Goal: Transaction & Acquisition: Download file/media

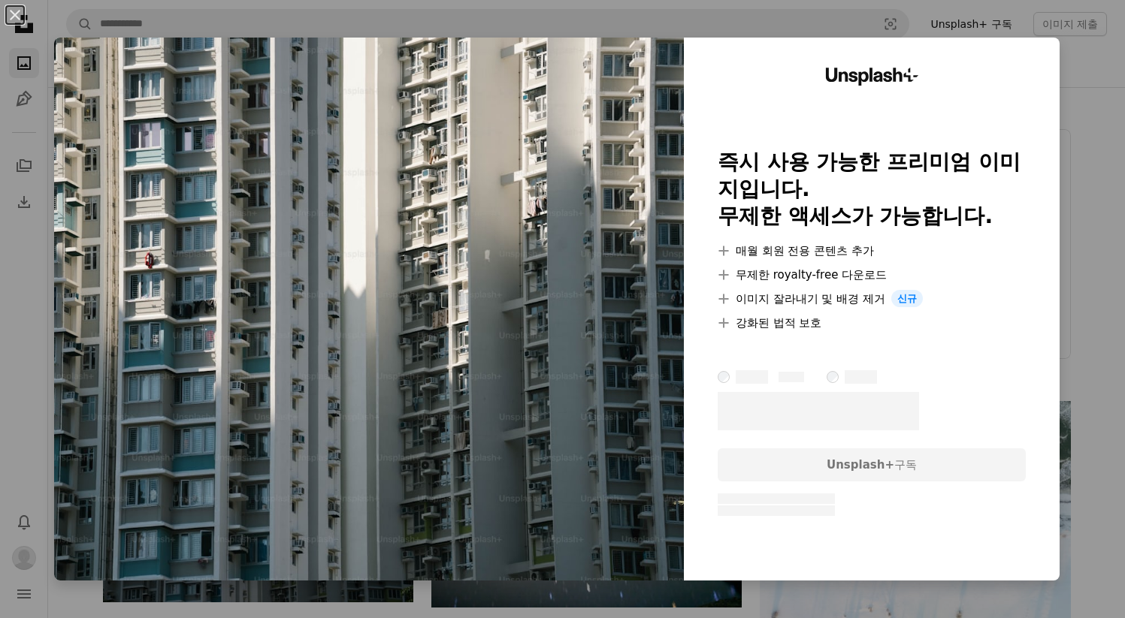
scroll to position [242, 0]
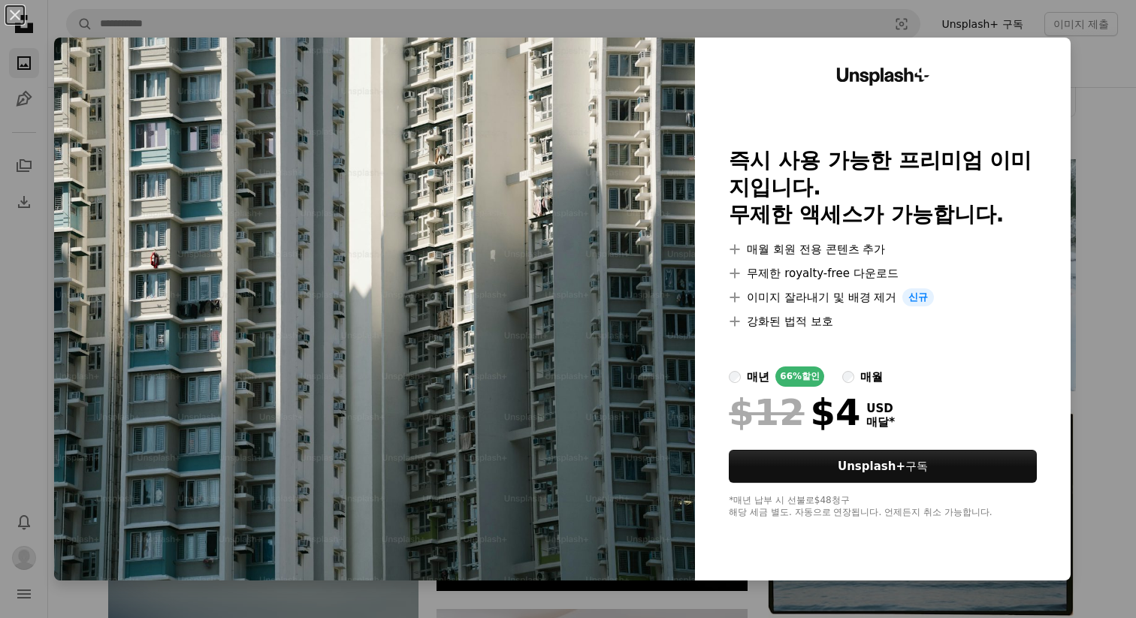
click at [1084, 150] on div "An X shape Unsplash+ 즉시 사용 가능한 프리미엄 이미지입니다. 무제한 액세스가 가능합니다. A plus sign 매월 회원 전…" at bounding box center [568, 309] width 1136 height 618
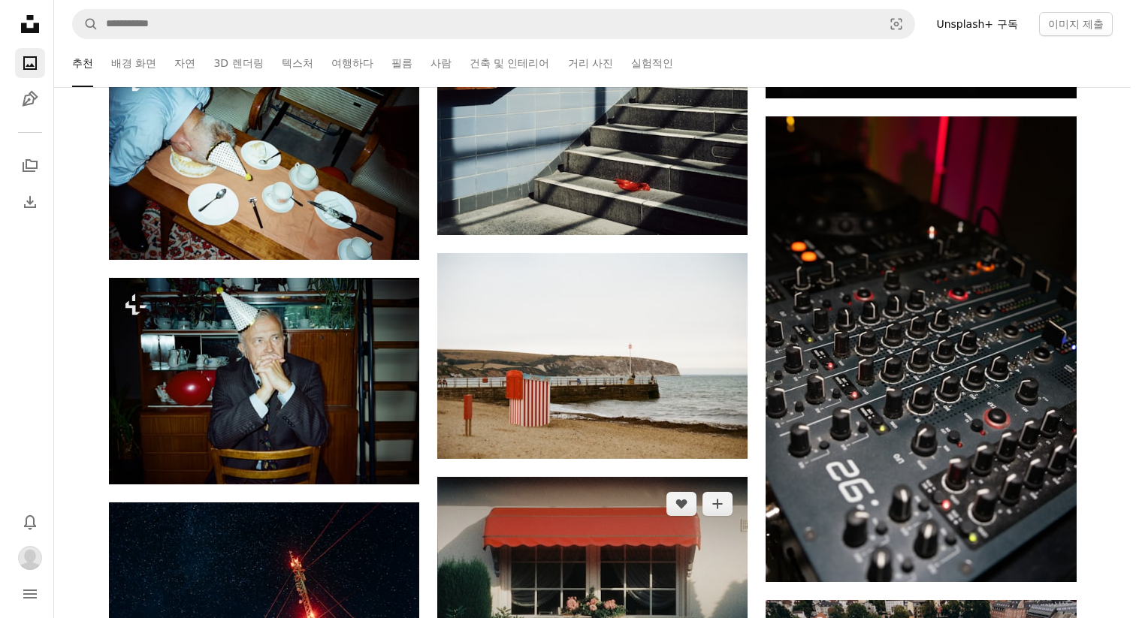
scroll to position [9344, 0]
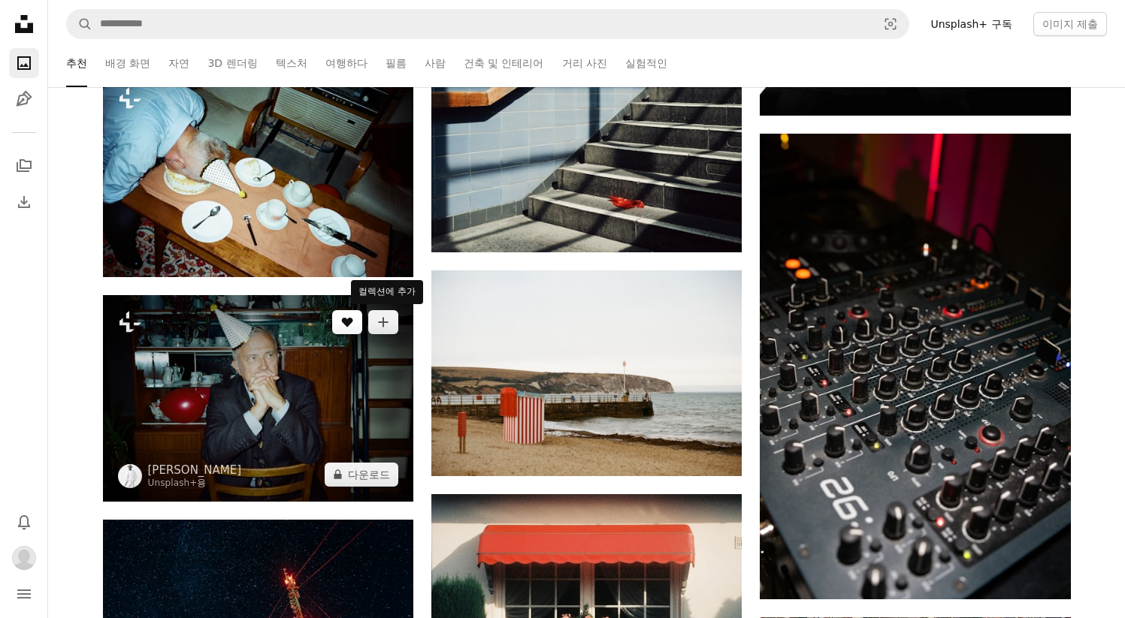
click at [346, 332] on button "A heart" at bounding box center [347, 322] width 30 height 24
click at [237, 374] on img at bounding box center [258, 398] width 310 height 206
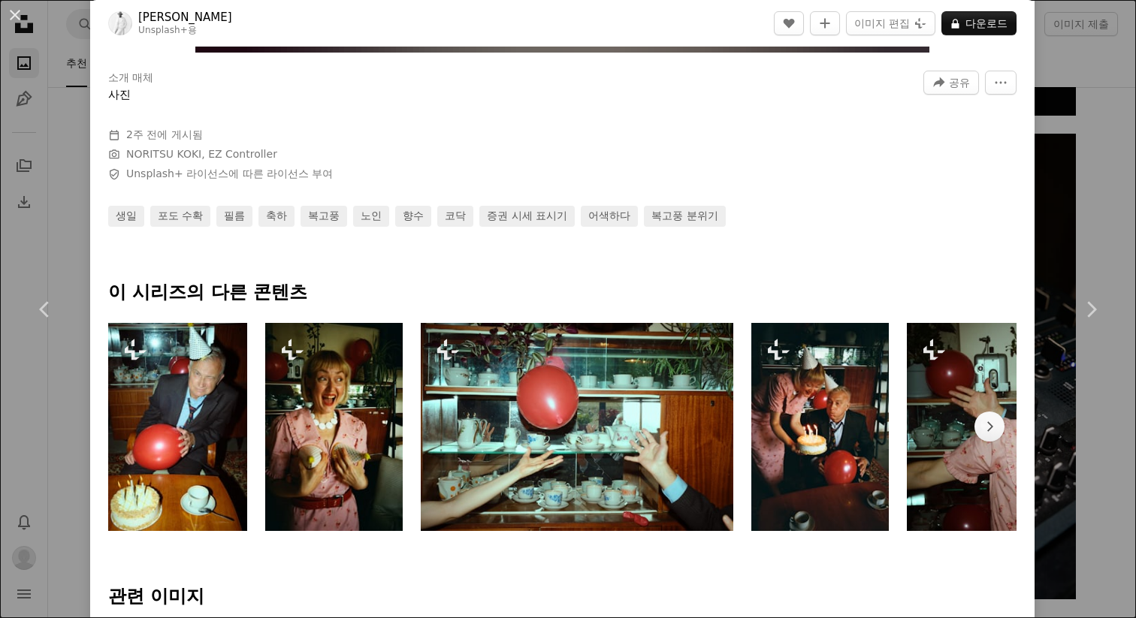
scroll to position [505, 0]
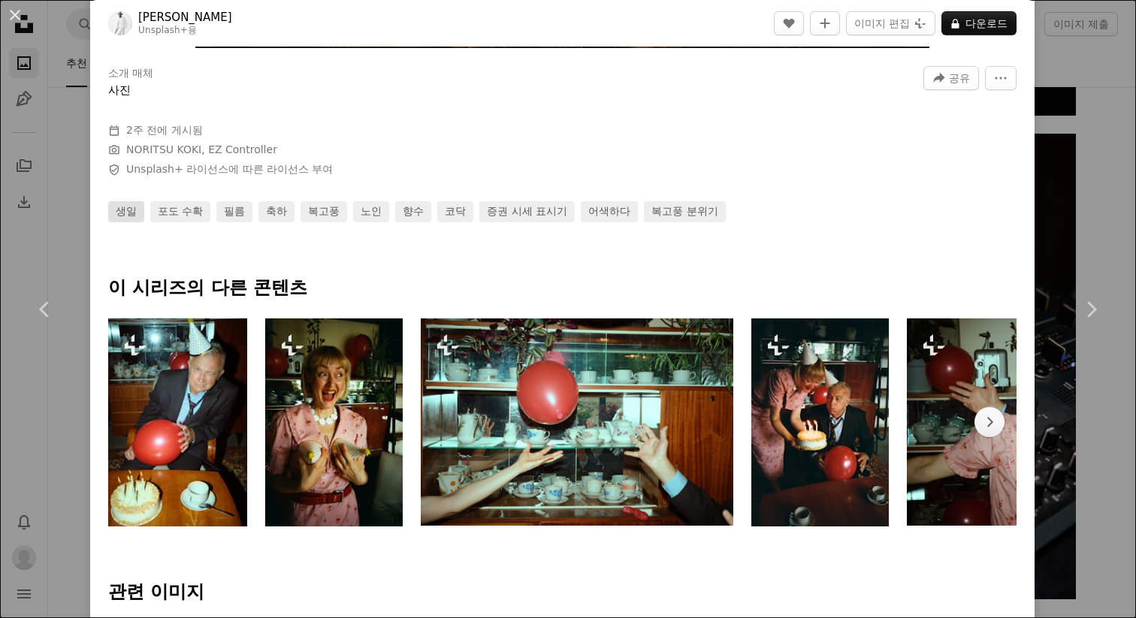
click at [130, 215] on link "생일" at bounding box center [126, 211] width 36 height 21
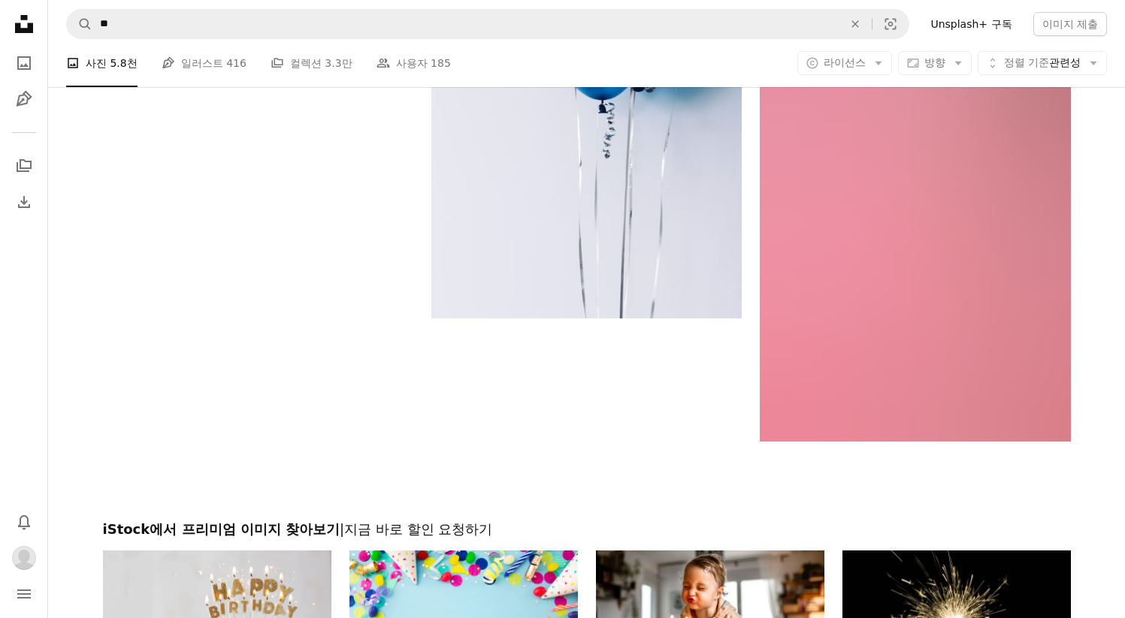
scroll to position [3225, 0]
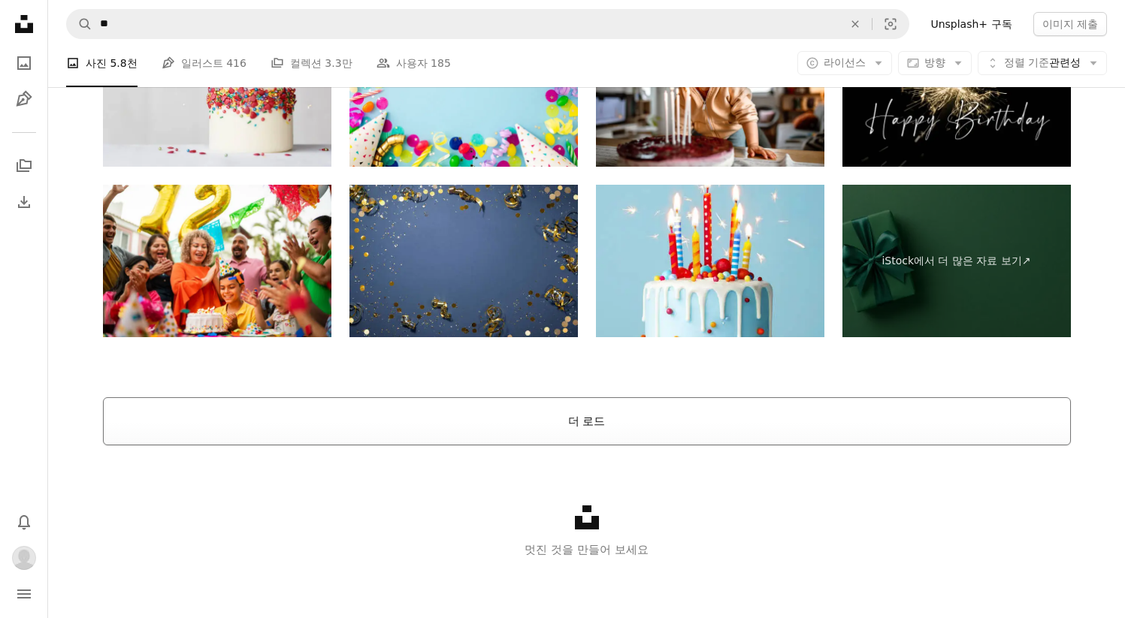
click at [343, 425] on button "더 로드" at bounding box center [587, 422] width 968 height 48
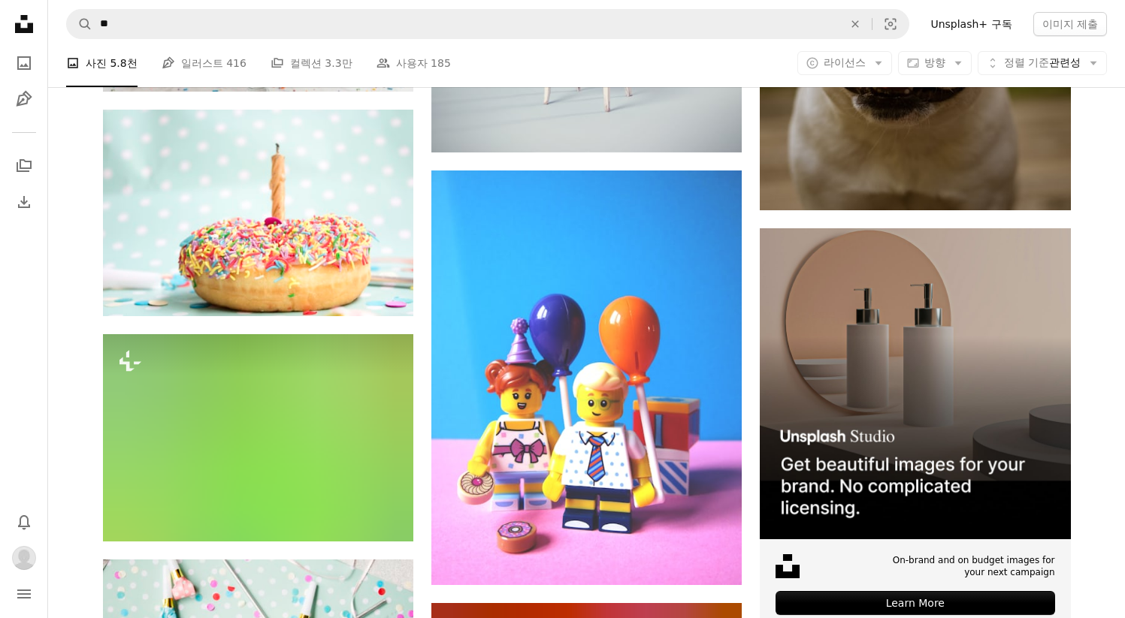
scroll to position [7459, 0]
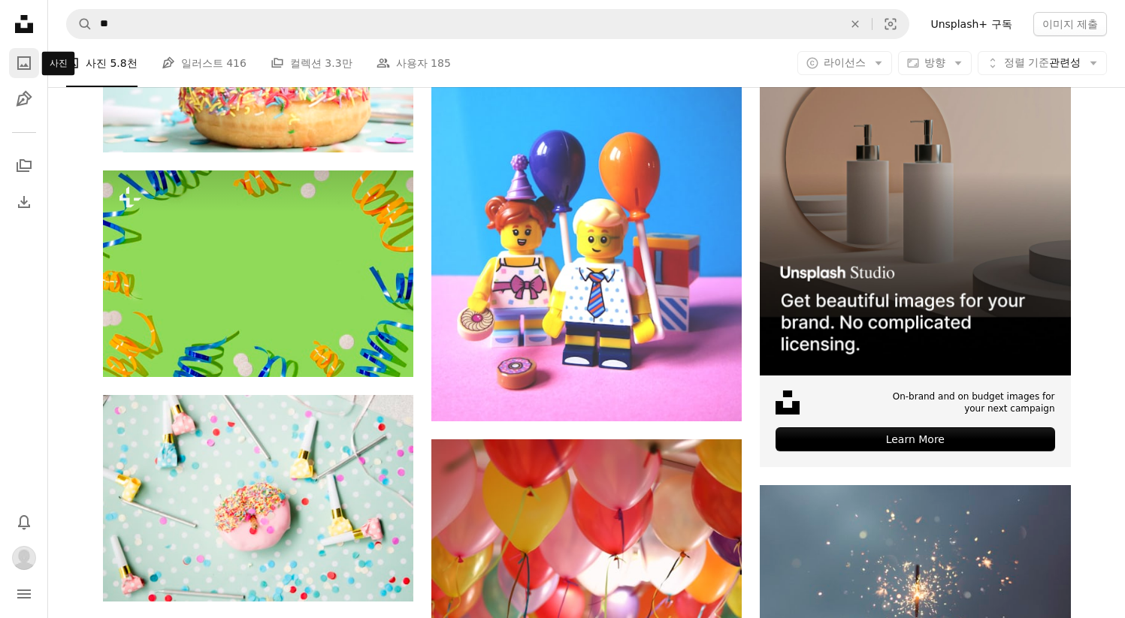
click at [16, 63] on icon "A photo" at bounding box center [24, 63] width 18 height 18
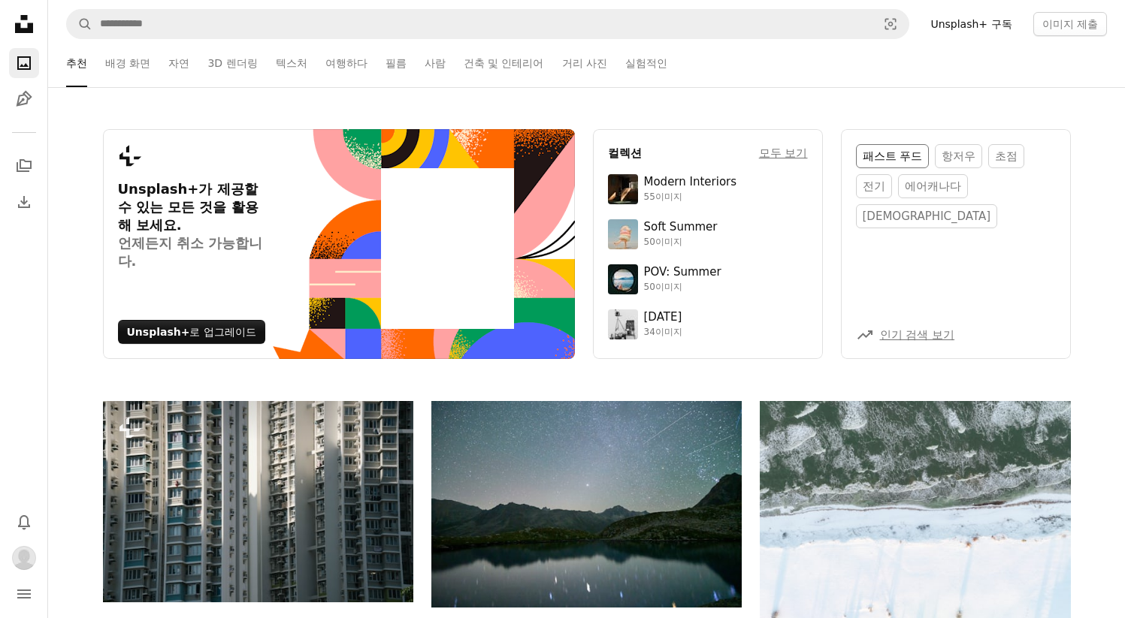
click at [912, 162] on link "패스트 푸드" at bounding box center [893, 156] width 74 height 24
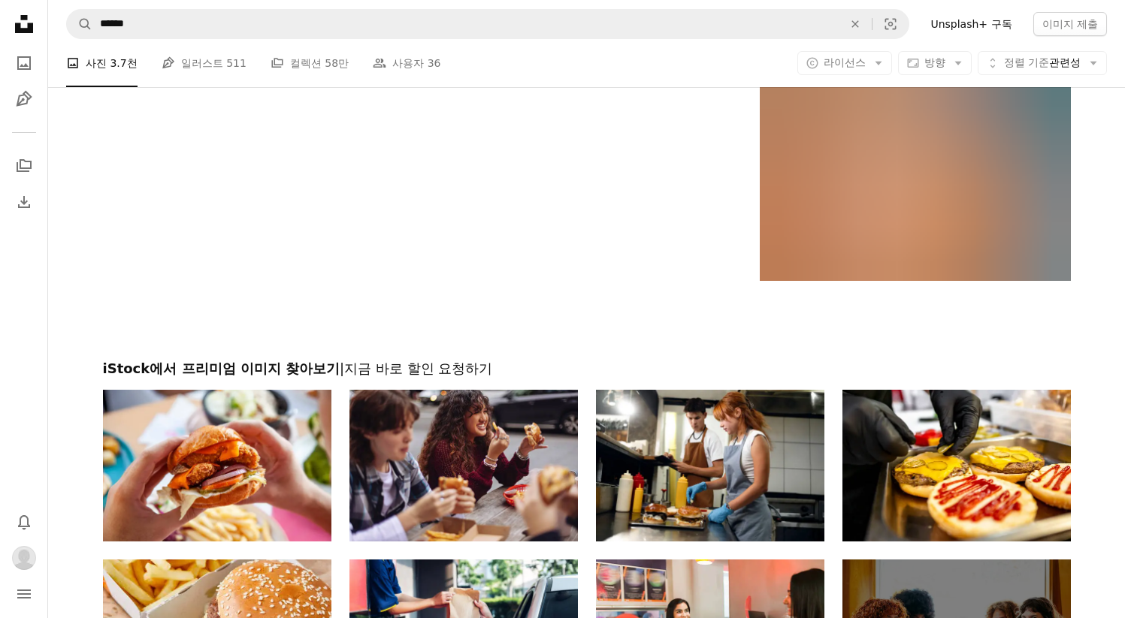
scroll to position [2769, 0]
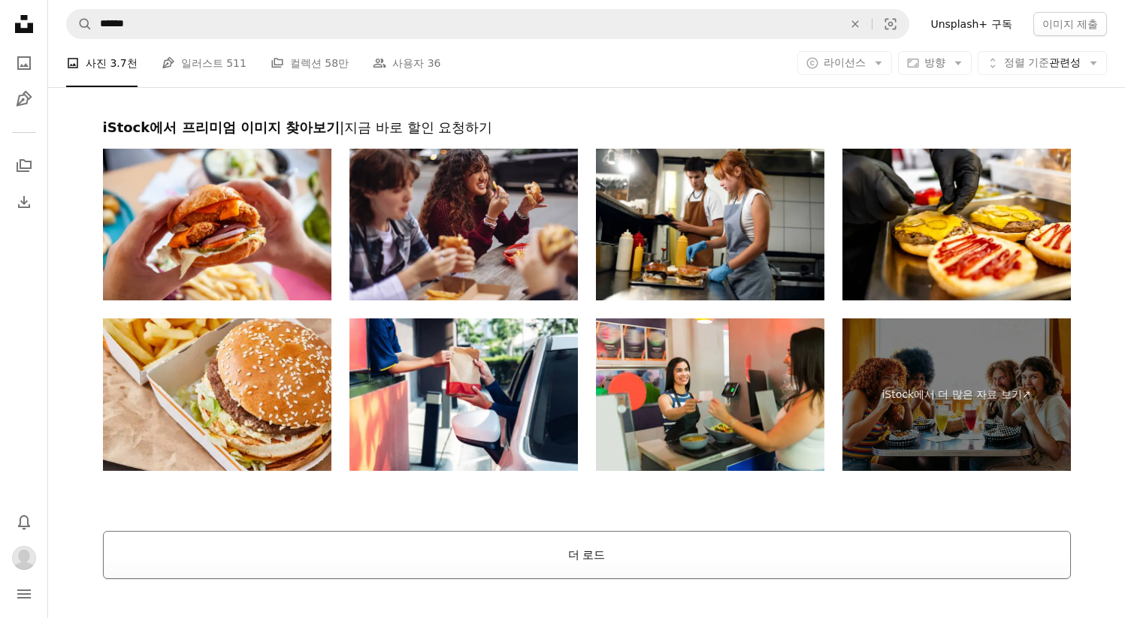
click at [746, 534] on button "더 로드" at bounding box center [587, 555] width 968 height 48
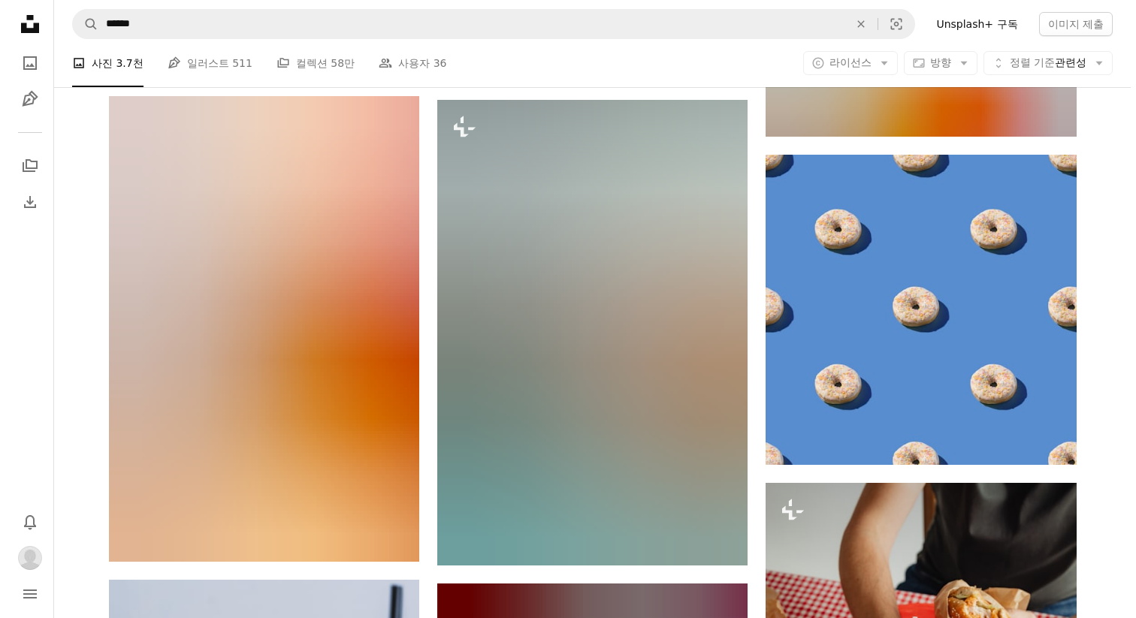
scroll to position [14116, 0]
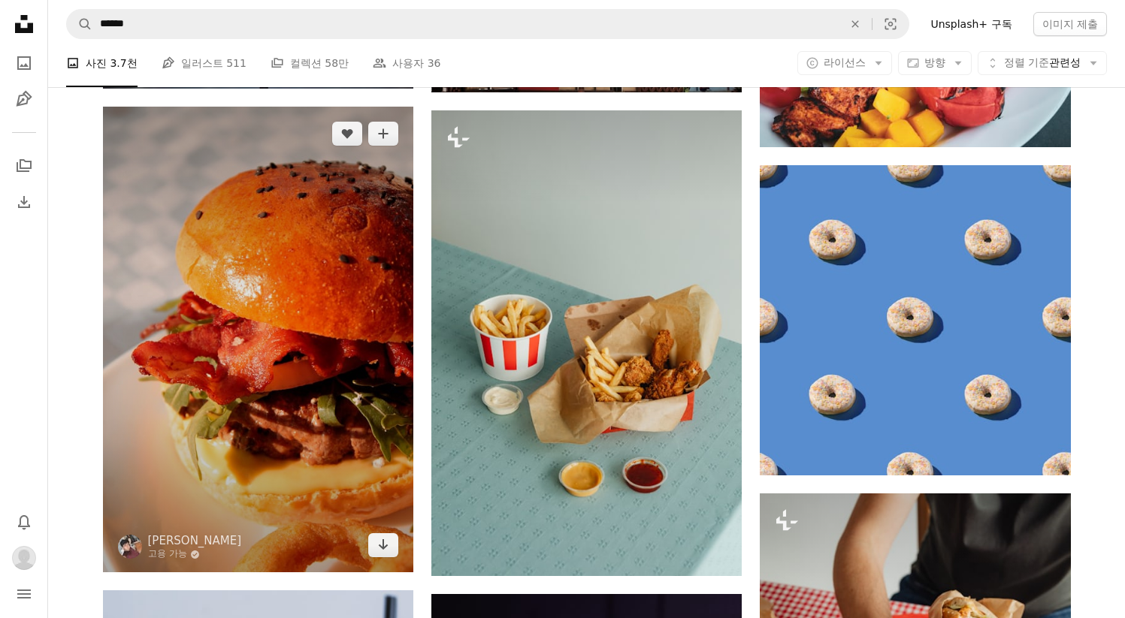
click at [343, 450] on img at bounding box center [258, 340] width 310 height 466
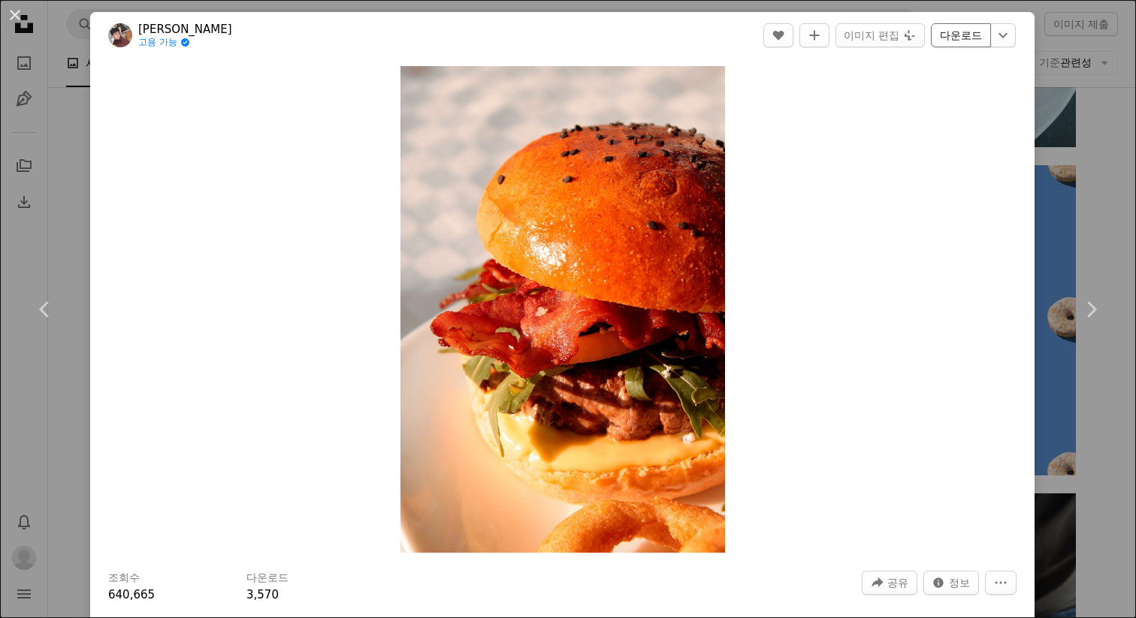
click at [978, 37] on link "다운로드" at bounding box center [961, 35] width 60 height 24
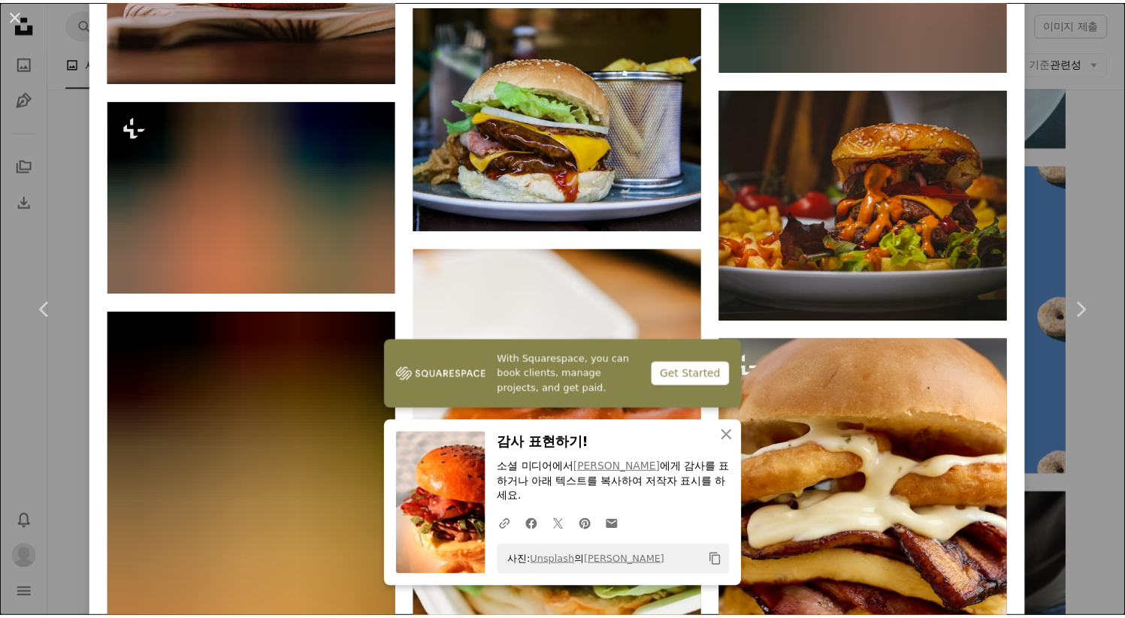
scroll to position [5101, 0]
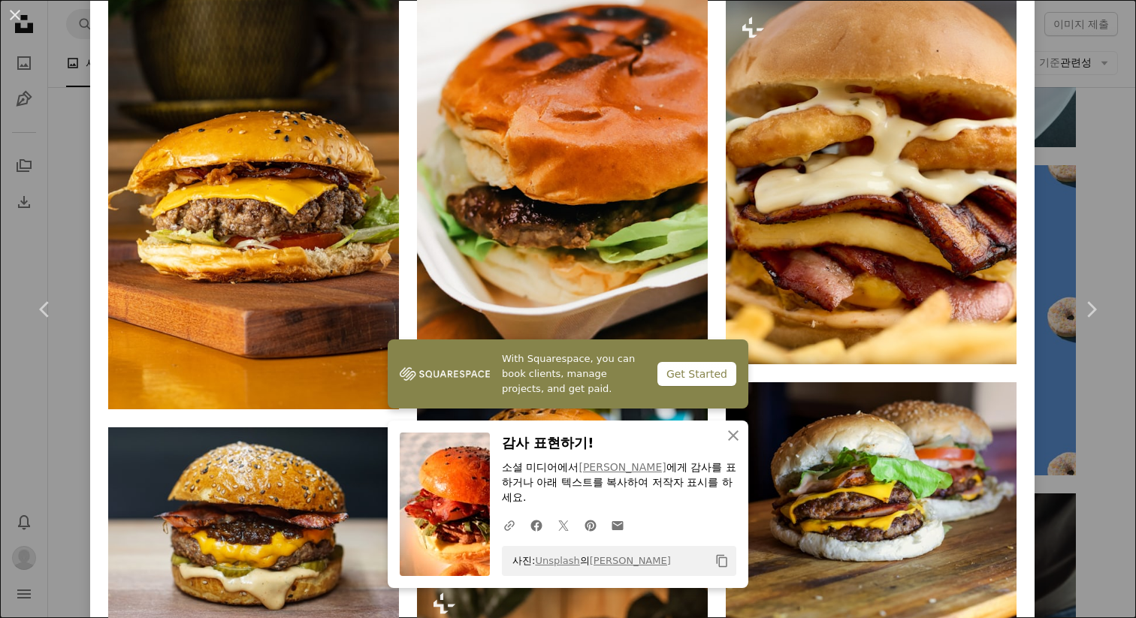
click at [1114, 156] on div "An X shape Chevron left Chevron right With Squarespace, you can book clients, m…" at bounding box center [568, 309] width 1136 height 618
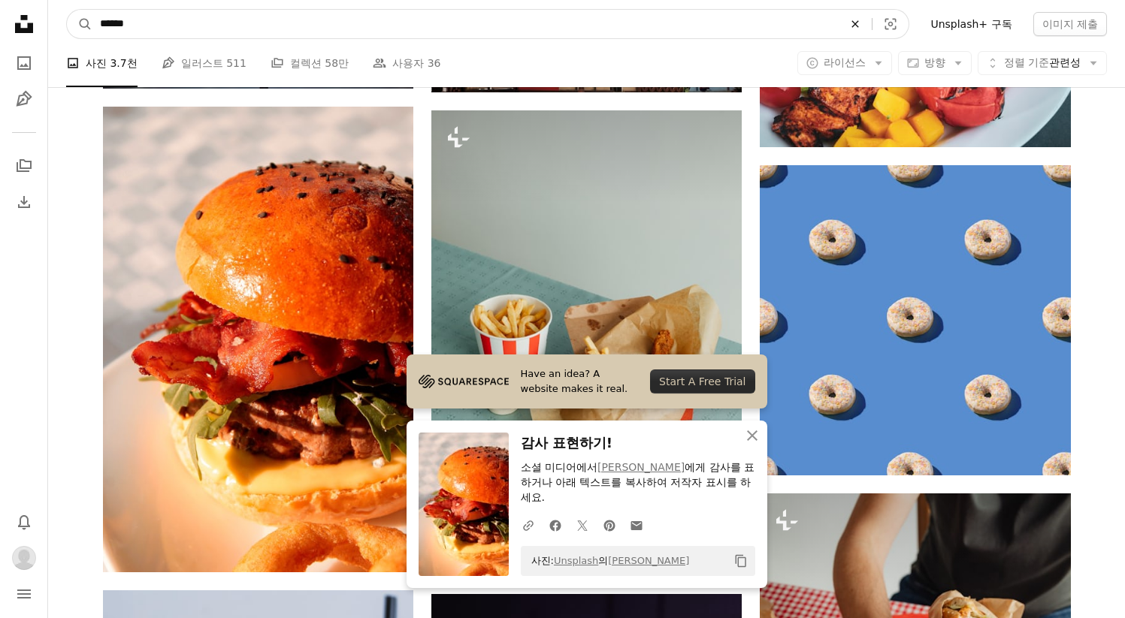
click at [867, 11] on button "An X shape" at bounding box center [855, 24] width 33 height 29
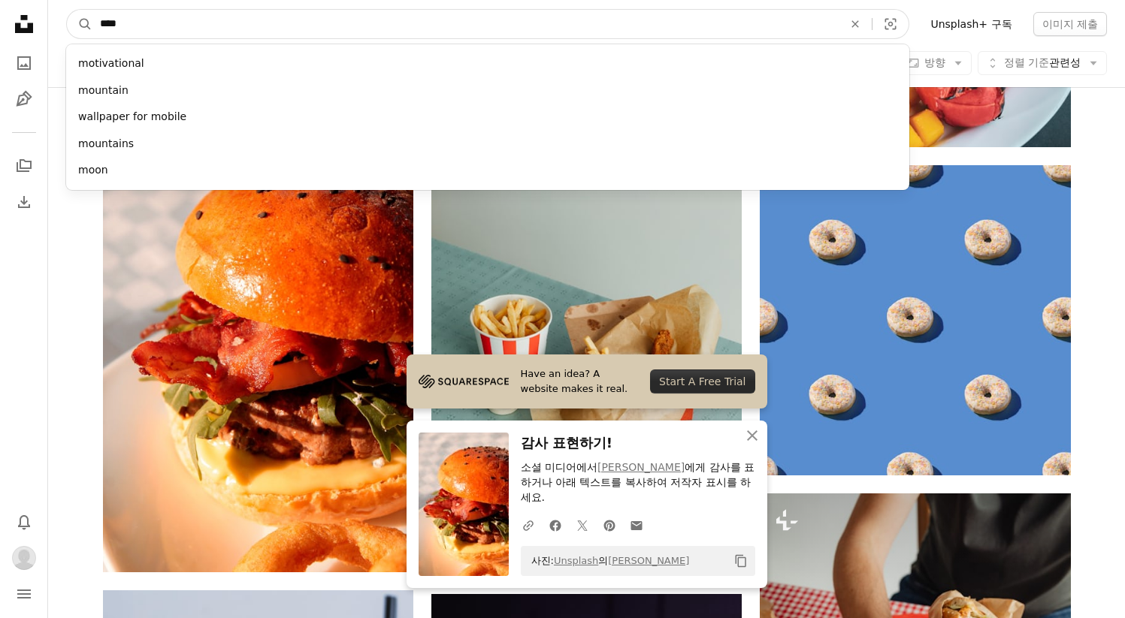
type input "*****"
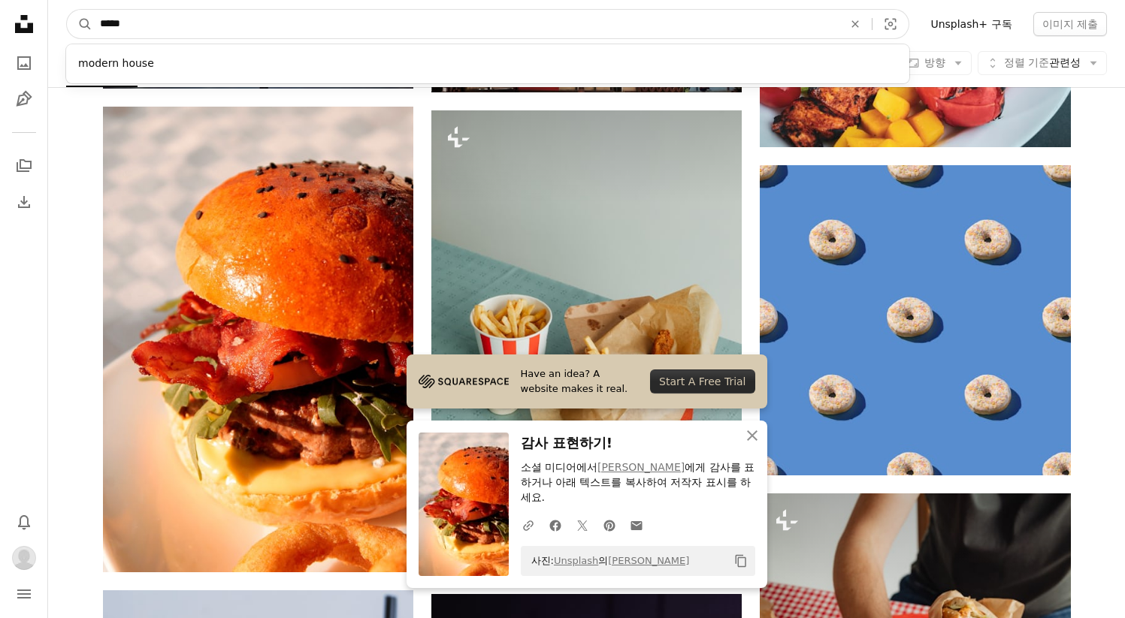
click button "A magnifying glass" at bounding box center [80, 24] width 26 height 29
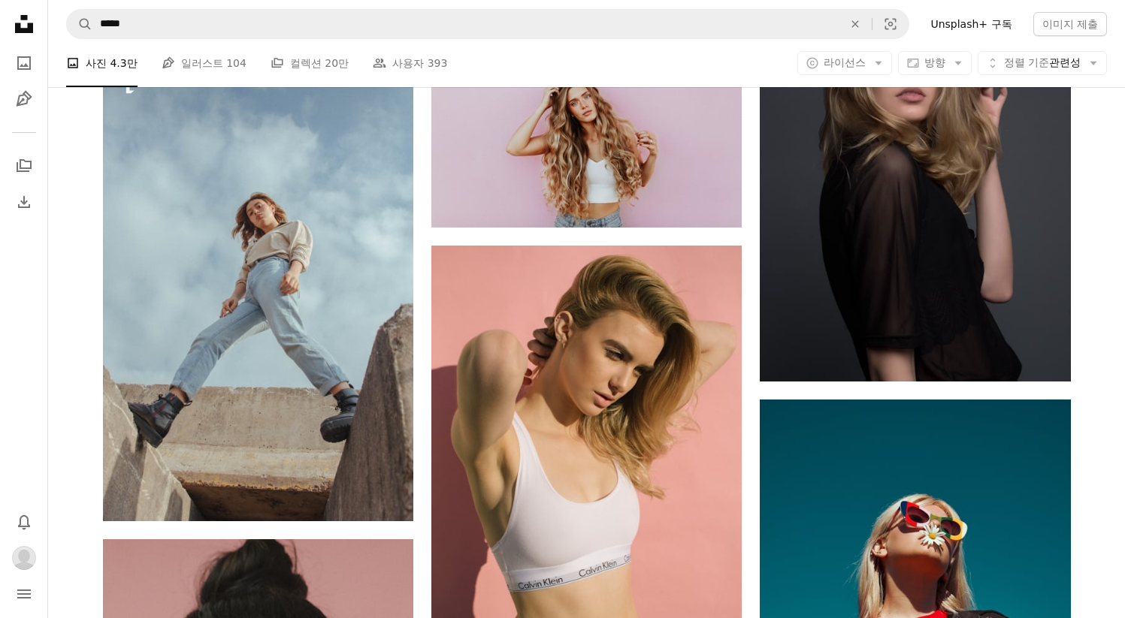
scroll to position [1287, 0]
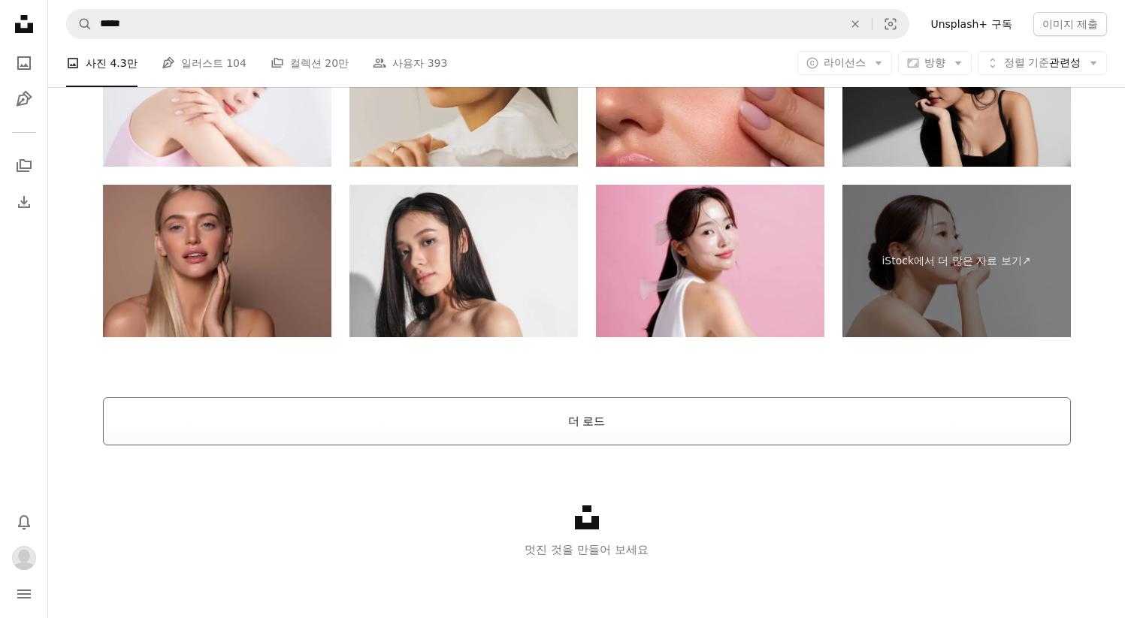
click at [596, 419] on button "더 로드" at bounding box center [587, 422] width 968 height 48
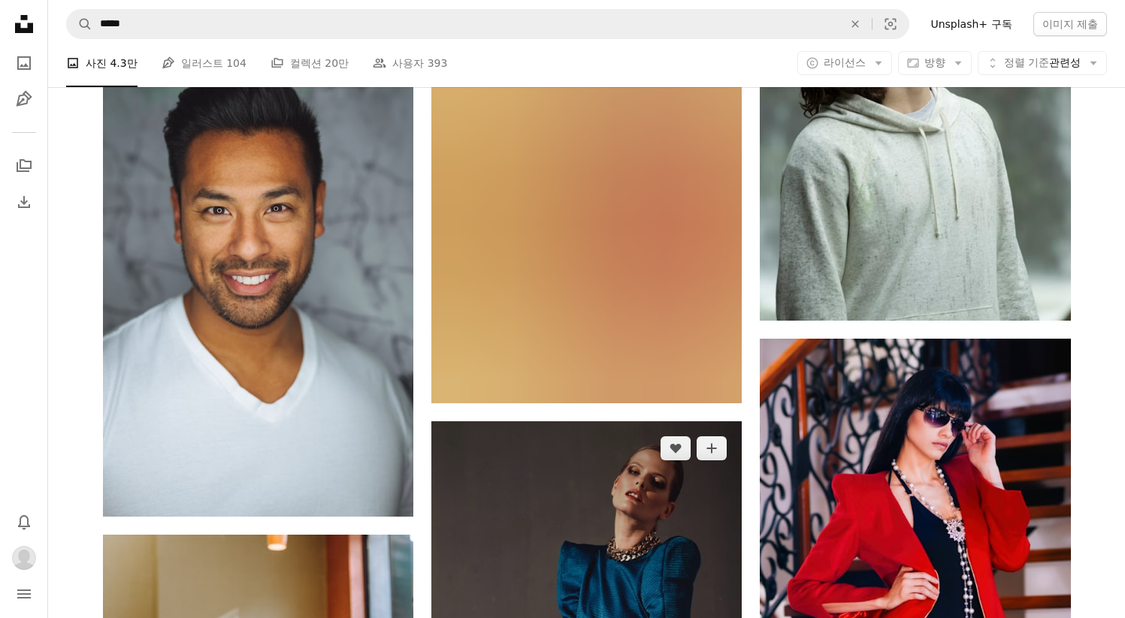
scroll to position [15672, 0]
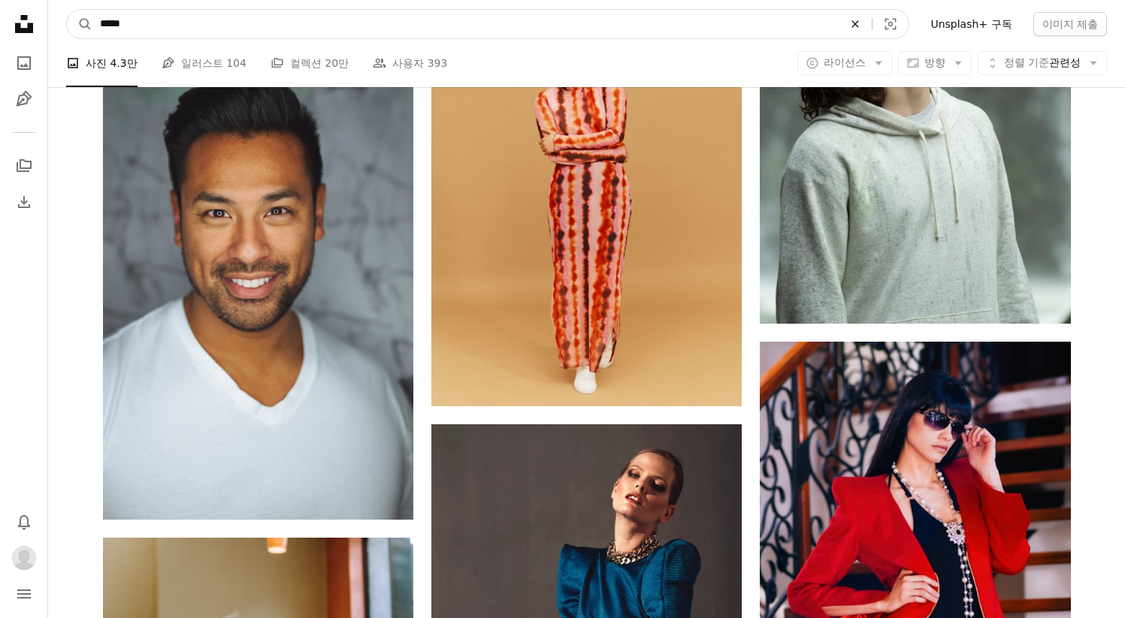
click at [865, 26] on icon "An X shape" at bounding box center [855, 24] width 33 height 12
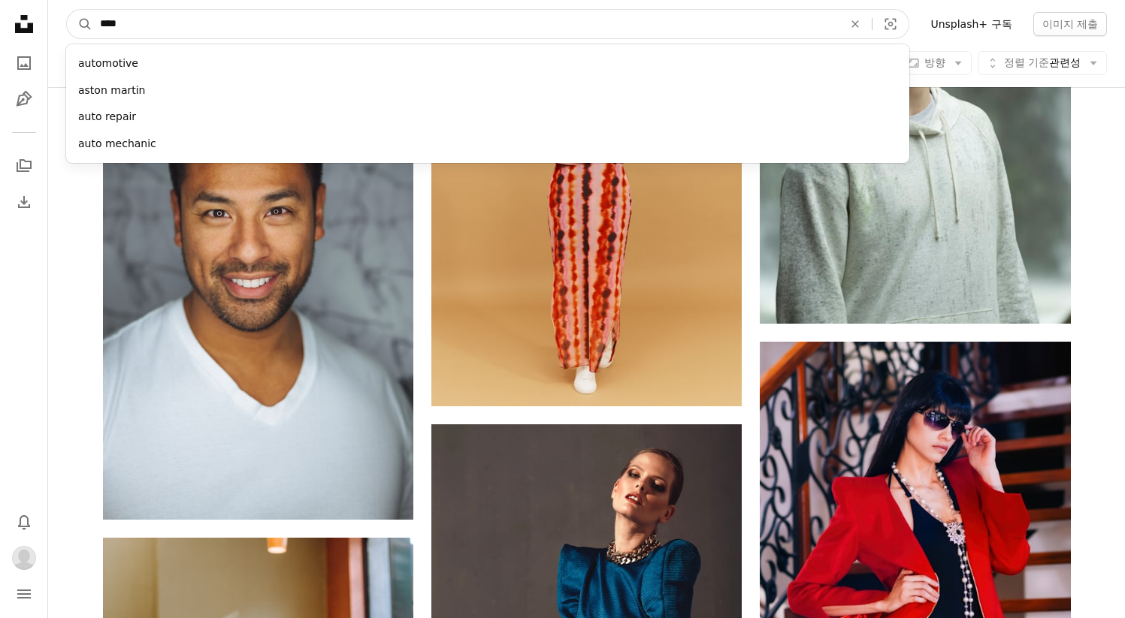
type input "*****"
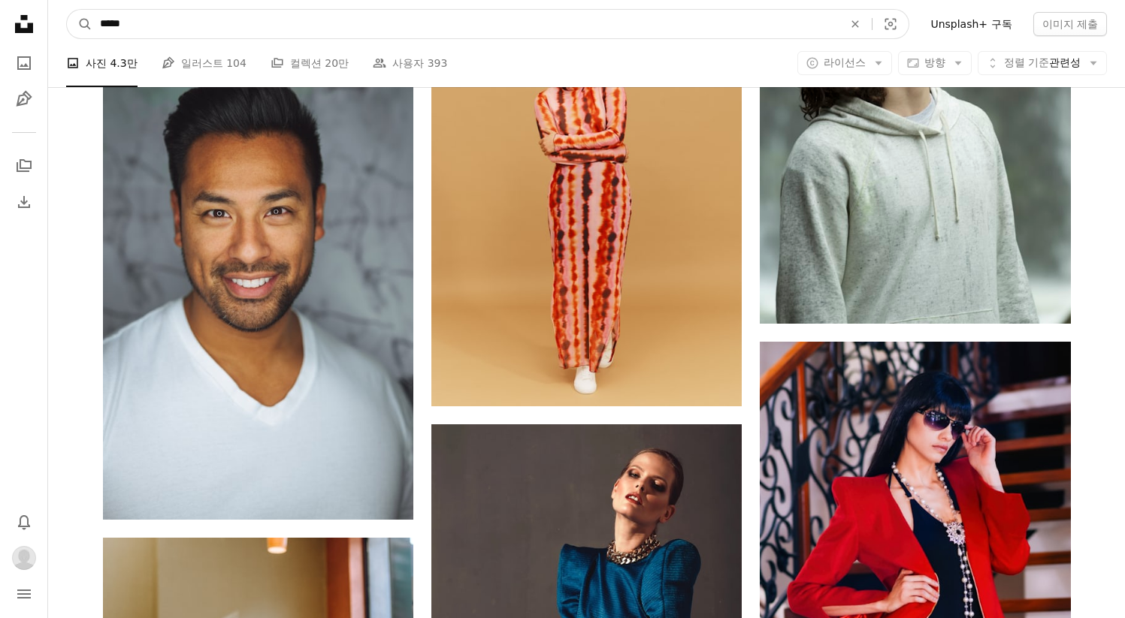
click button "A magnifying glass" at bounding box center [80, 24] width 26 height 29
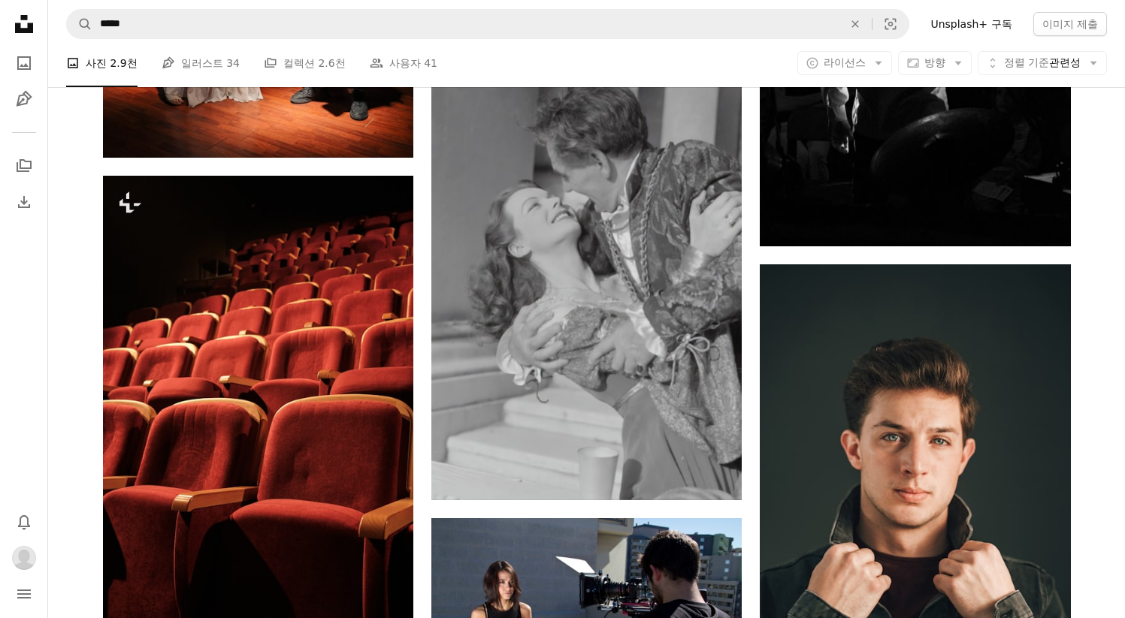
scroll to position [1018, 0]
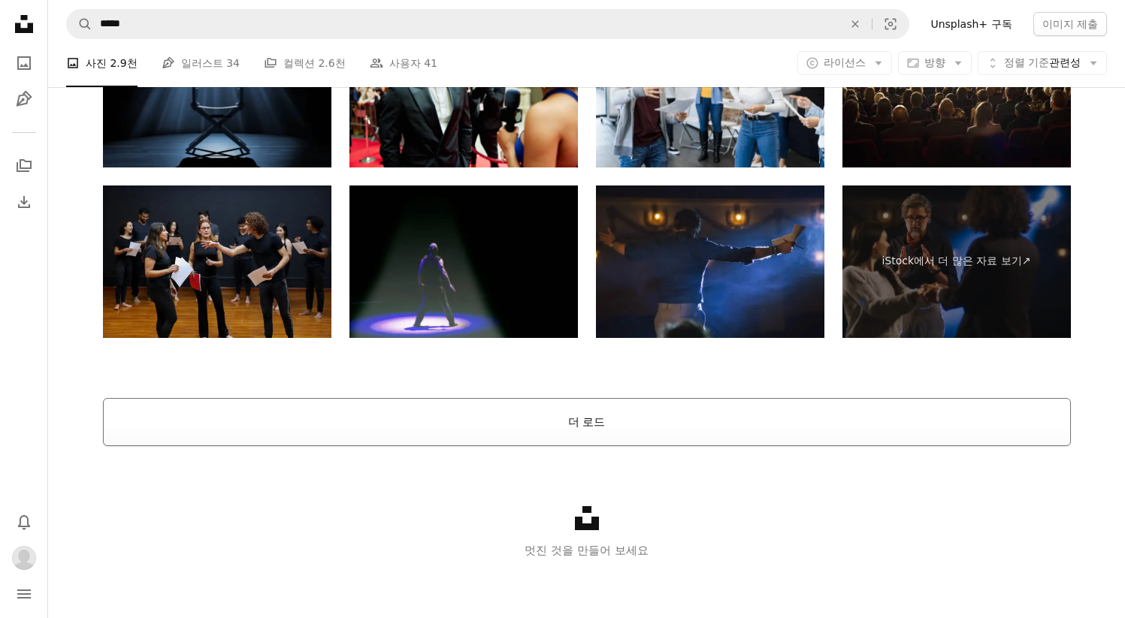
click at [649, 410] on button "더 로드" at bounding box center [587, 422] width 968 height 48
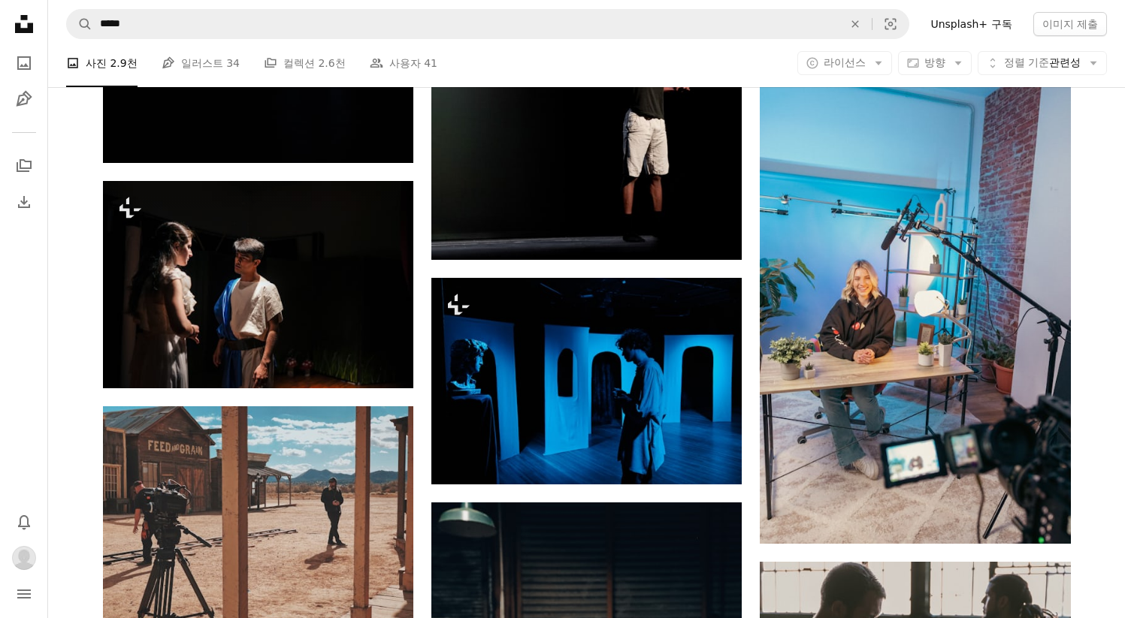
scroll to position [5033, 0]
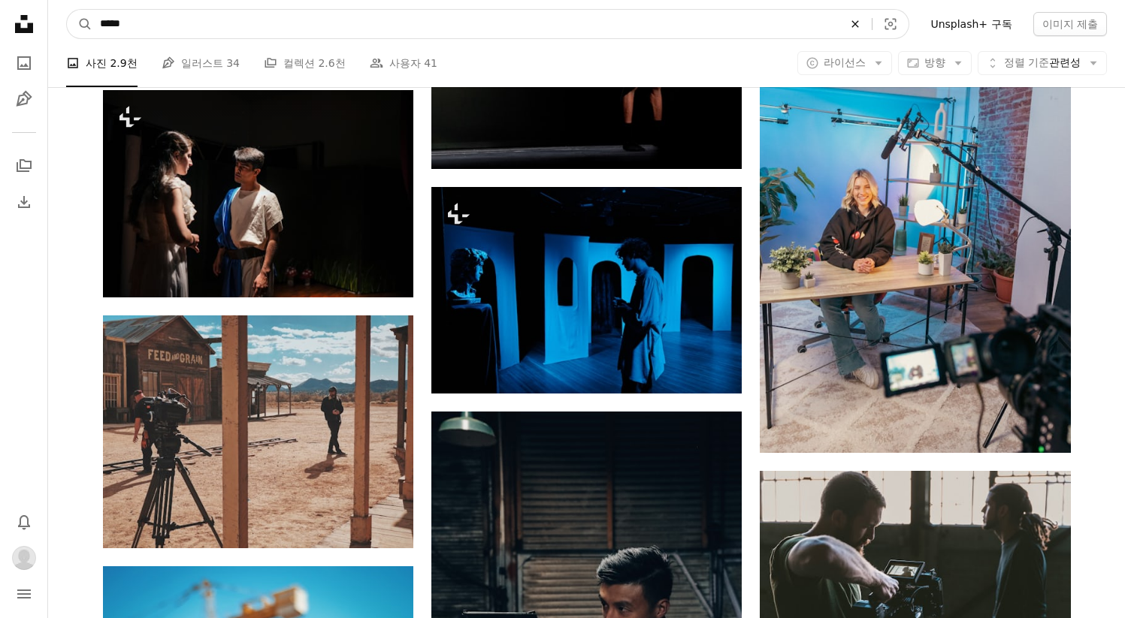
click at [867, 26] on icon "An X shape" at bounding box center [855, 24] width 33 height 12
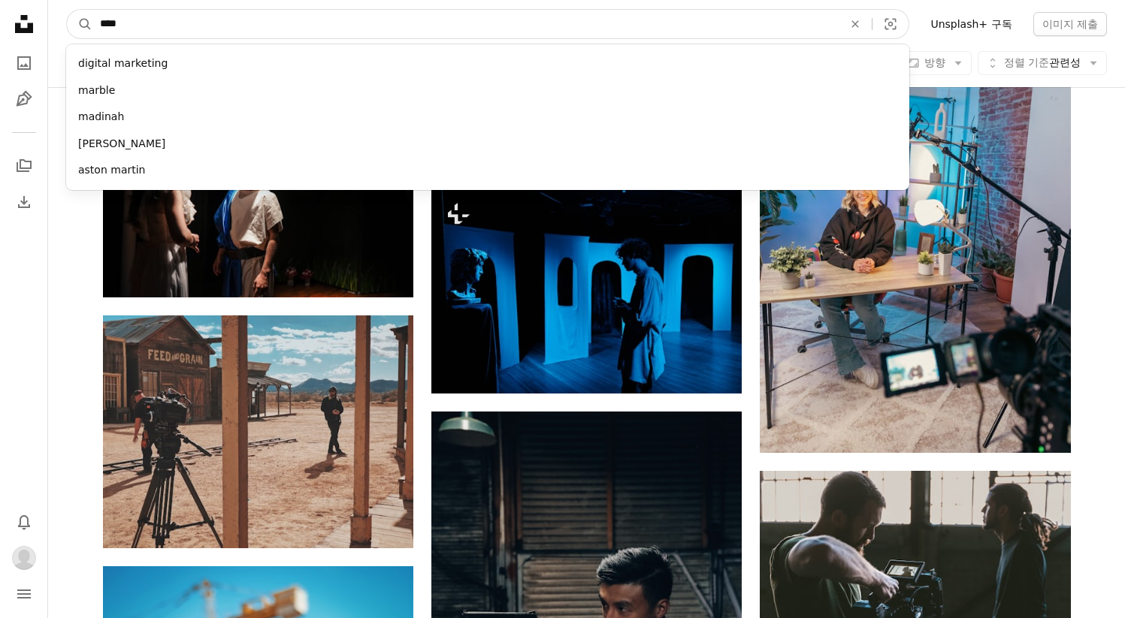
type input "*****"
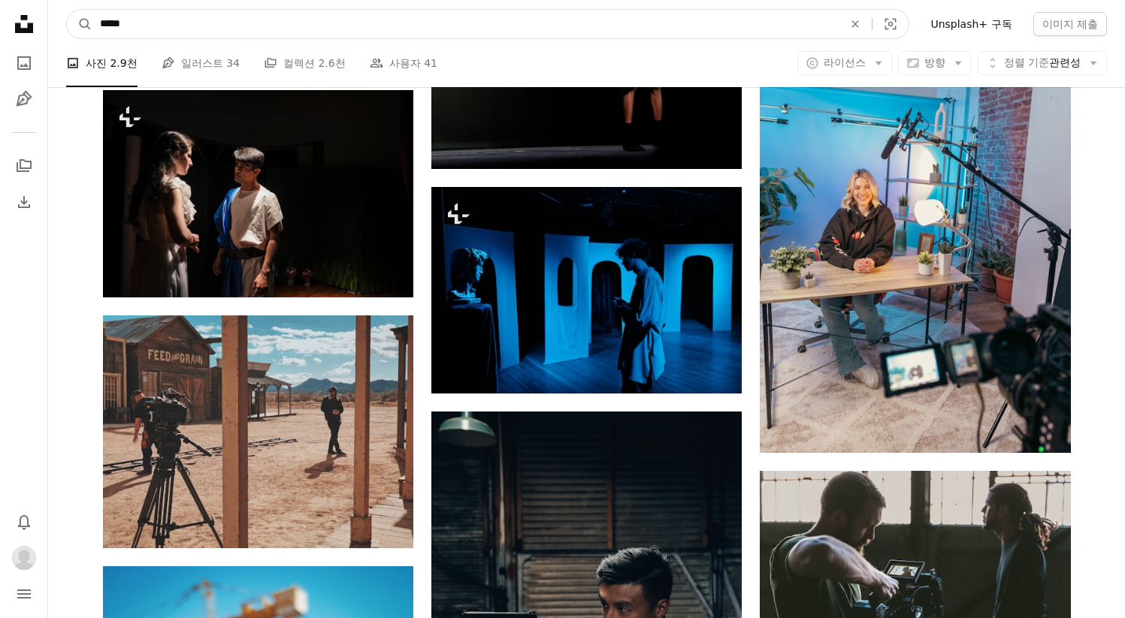
click button "A magnifying glass" at bounding box center [80, 24] width 26 height 29
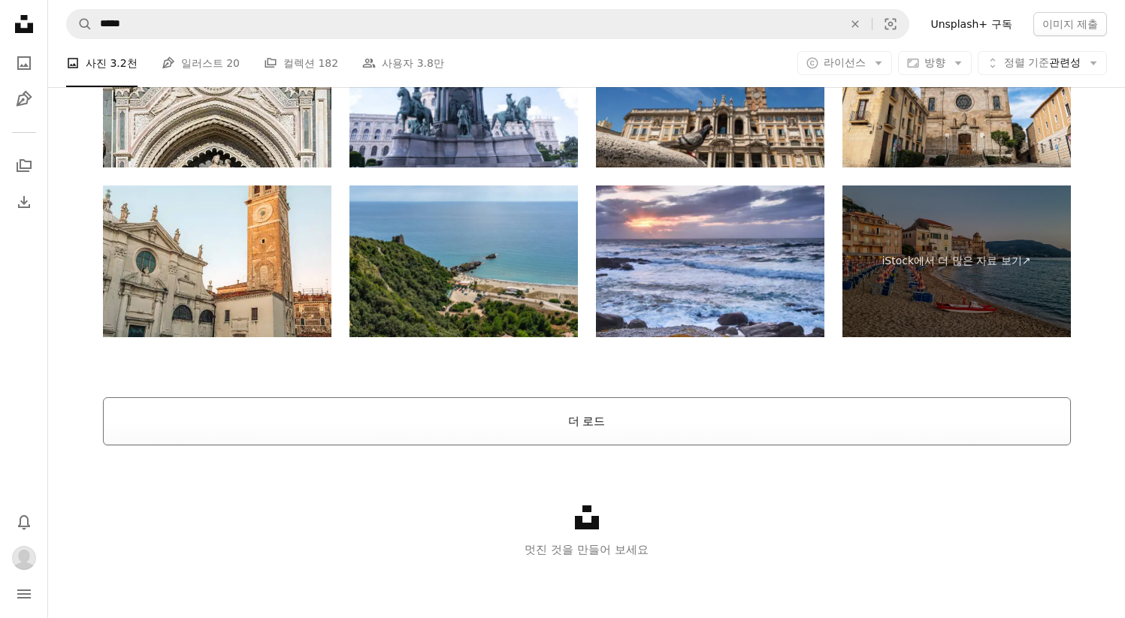
click at [681, 425] on button "더 로드" at bounding box center [587, 422] width 968 height 48
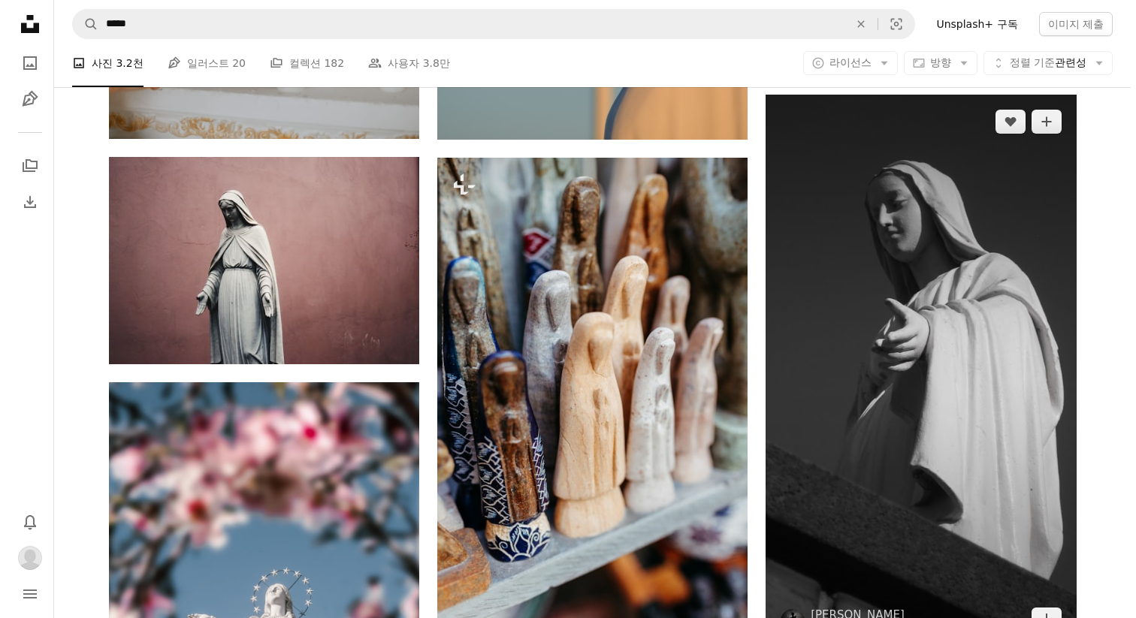
scroll to position [703, 0]
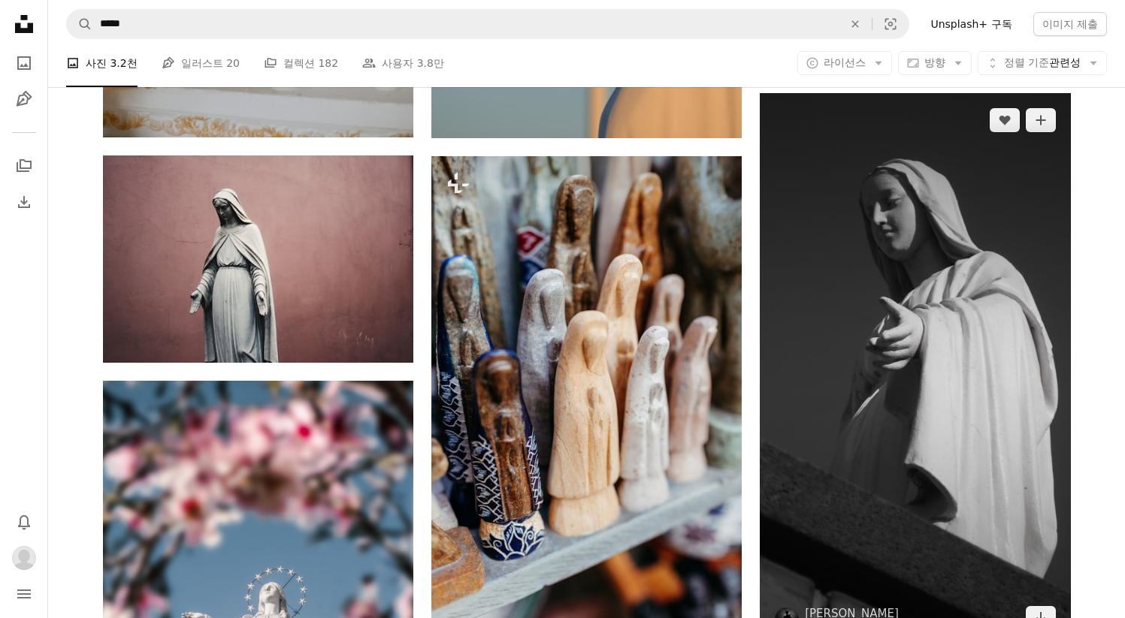
click at [857, 390] on img at bounding box center [915, 369] width 310 height 552
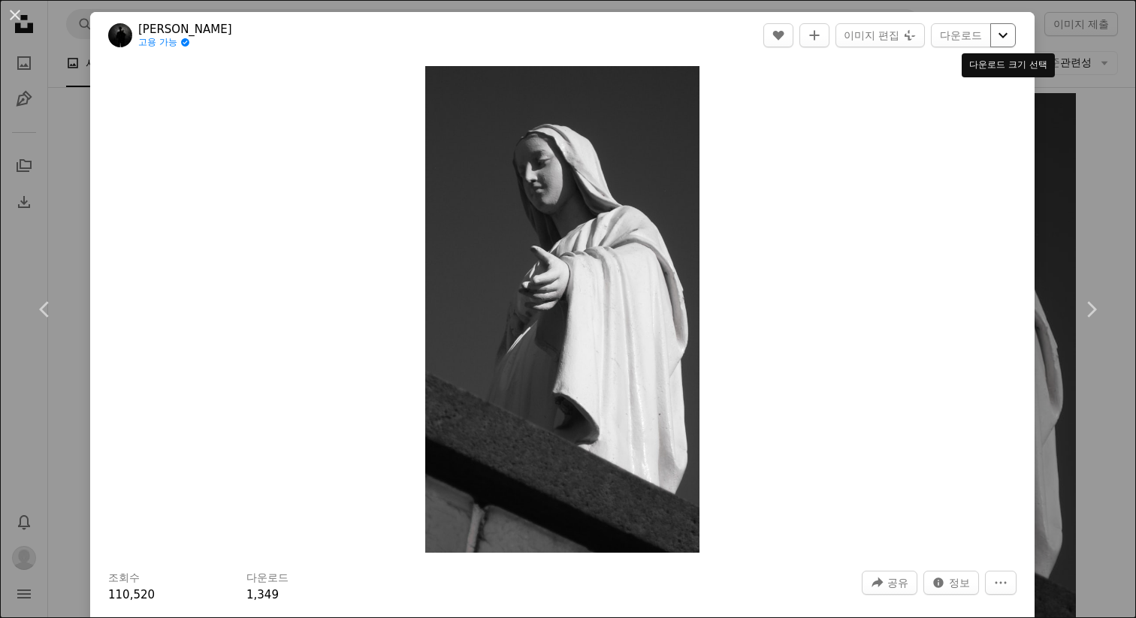
click at [1001, 30] on icon "Chevron down" at bounding box center [1003, 35] width 24 height 18
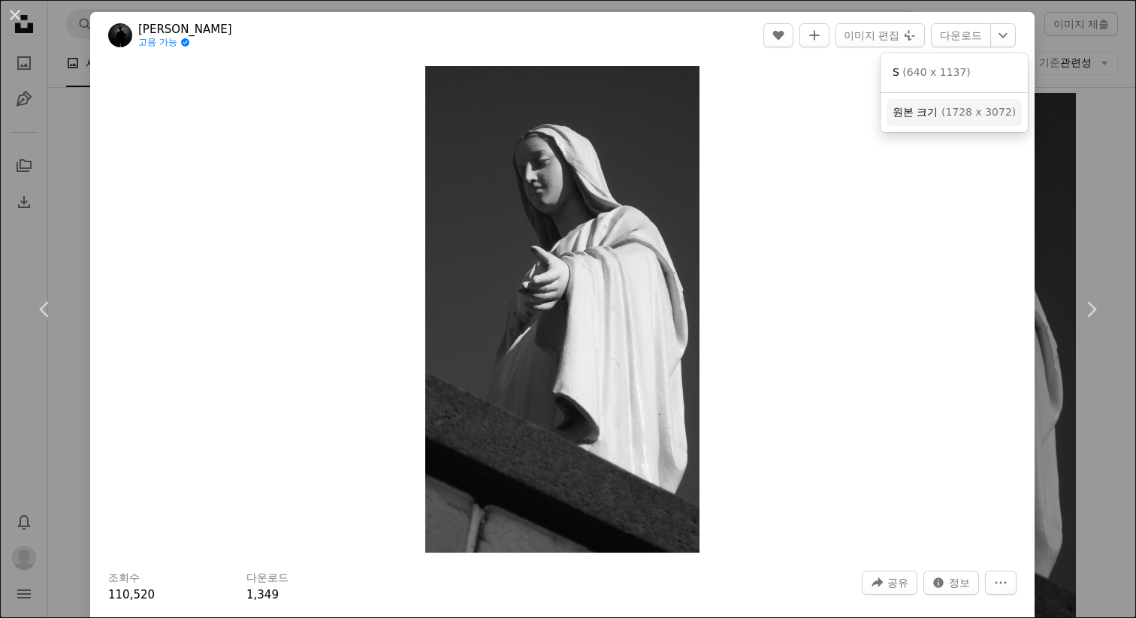
click at [975, 122] on link "원본 크기 ( 1728 x 3072 )" at bounding box center [954, 112] width 135 height 27
